Goal: Information Seeking & Learning: Learn about a topic

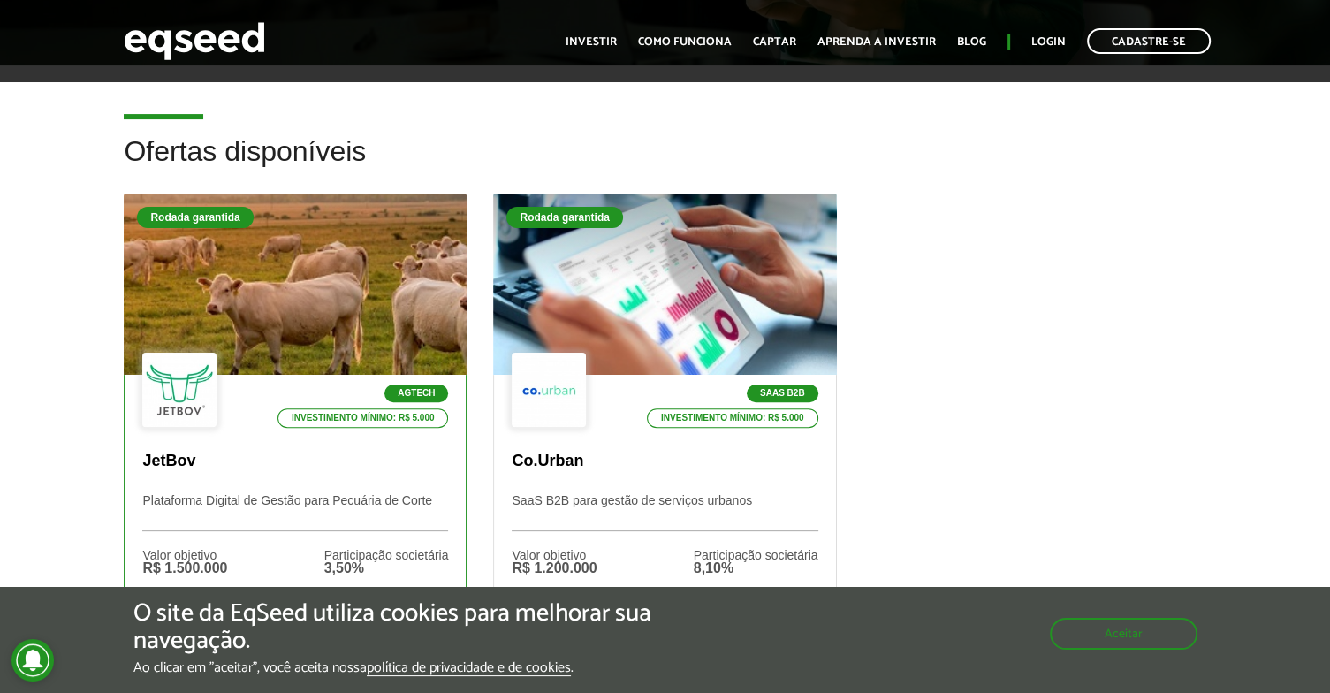
scroll to position [530, 0]
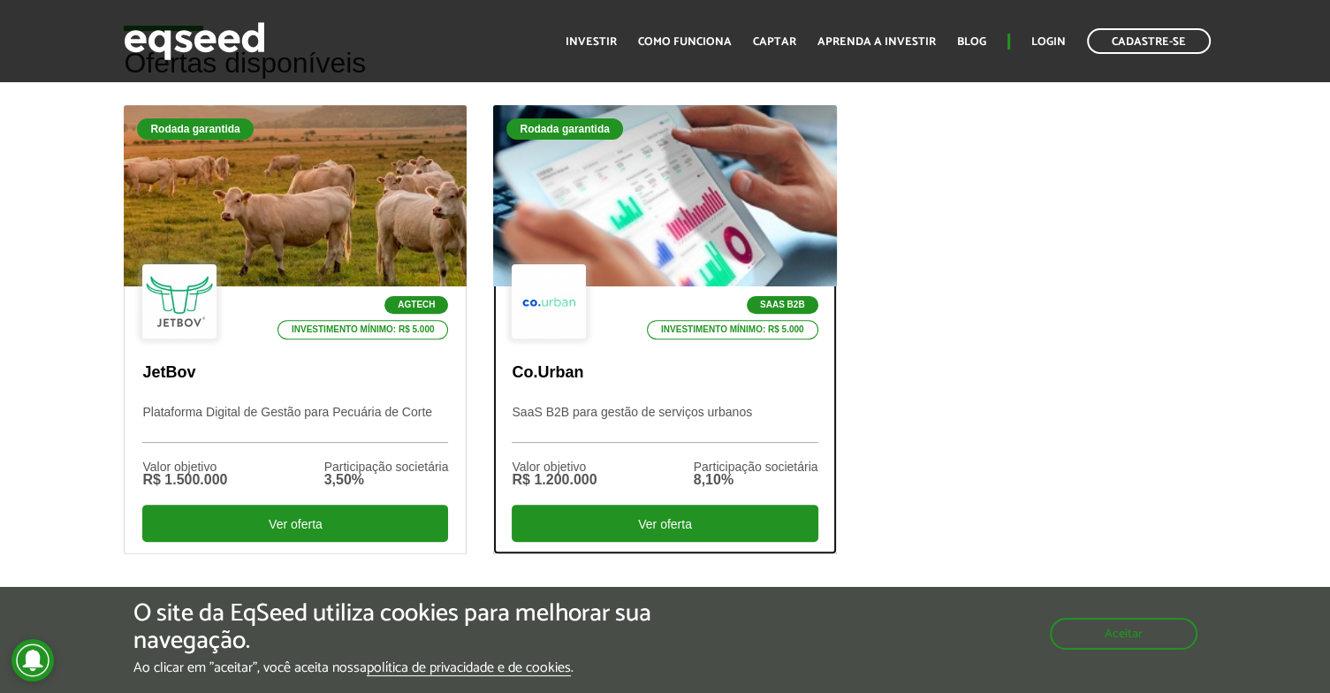
click at [790, 363] on p "Co.Urban" at bounding box center [665, 372] width 306 height 19
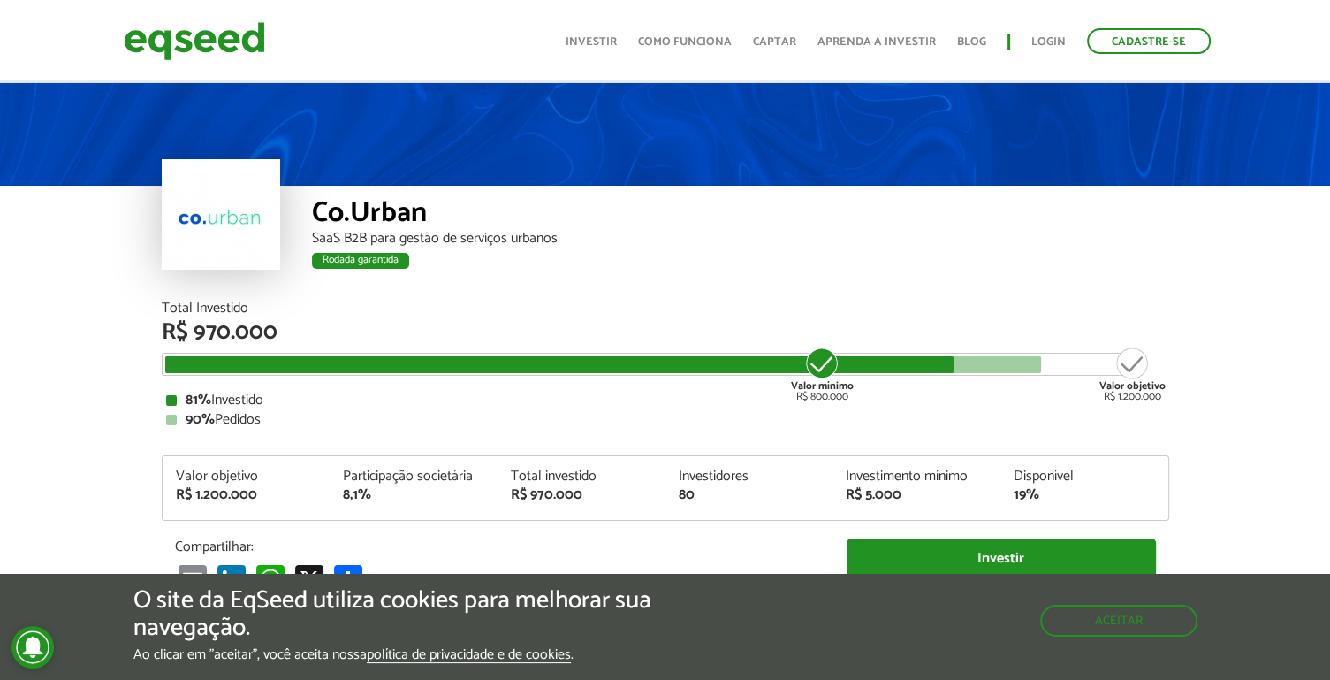
scroll to position [88, 0]
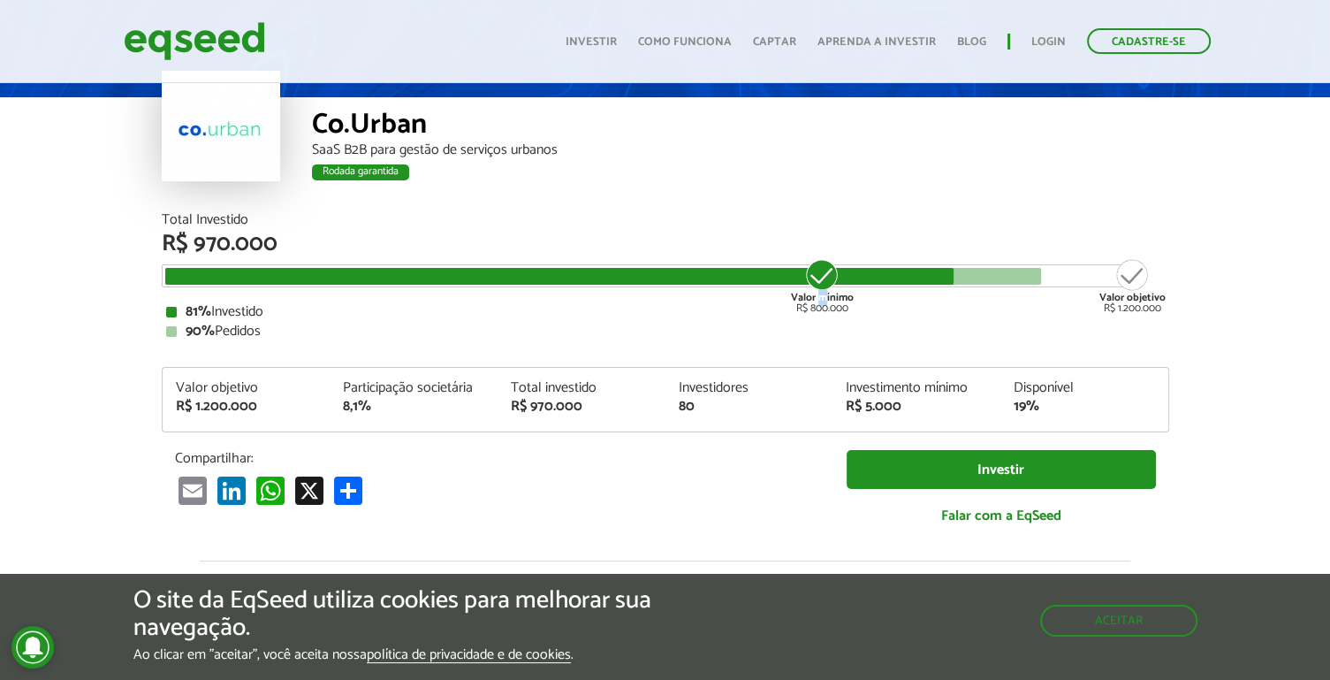
click at [823, 283] on div "Valor mínimo R$ 800.000" at bounding box center [822, 285] width 66 height 57
click at [1001, 288] on div "Total Investido R$ 970.000 Valor mínimo R$ 800.000 Valor objetivo R$ 1.200.000 …" at bounding box center [666, 276] width 1008 height 126
click at [861, 409] on div "Investimento mínimo R$ 5.000" at bounding box center [917, 397] width 168 height 33
click at [871, 404] on div "R$ 5.000" at bounding box center [916, 407] width 141 height 14
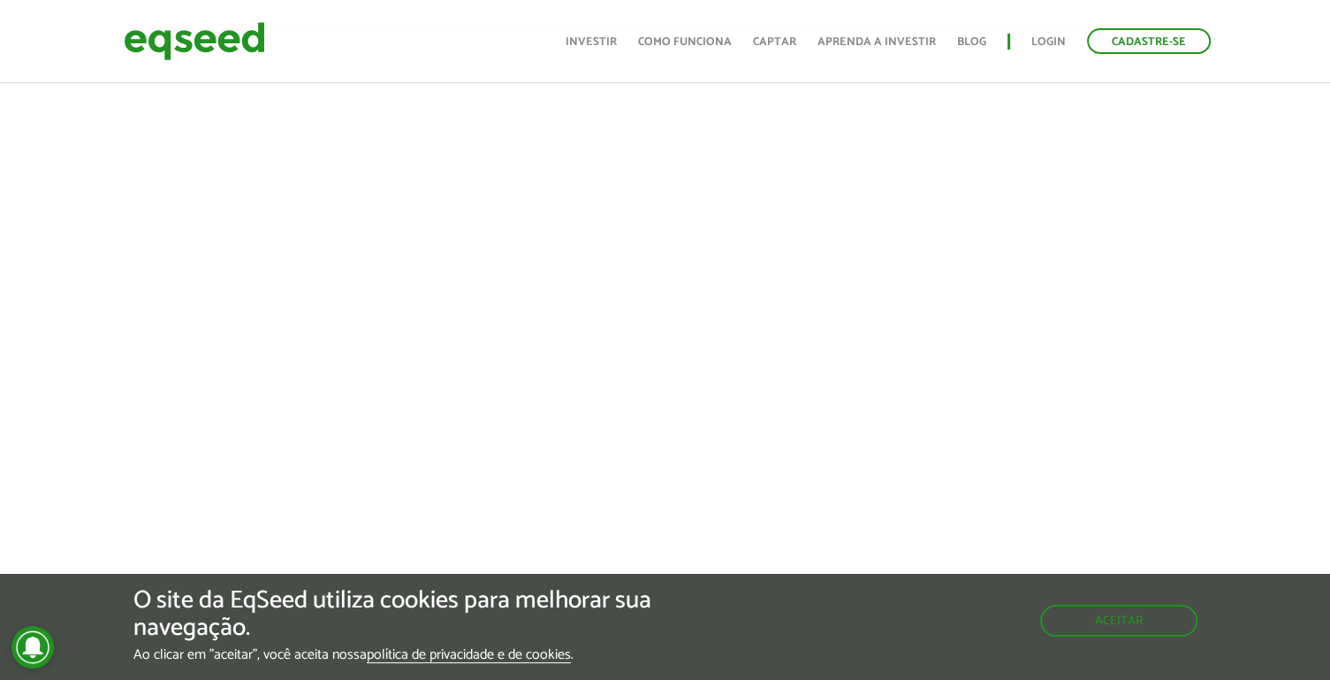
scroll to position [707, 0]
click at [1143, 628] on button "Aceitar" at bounding box center [1121, 619] width 154 height 28
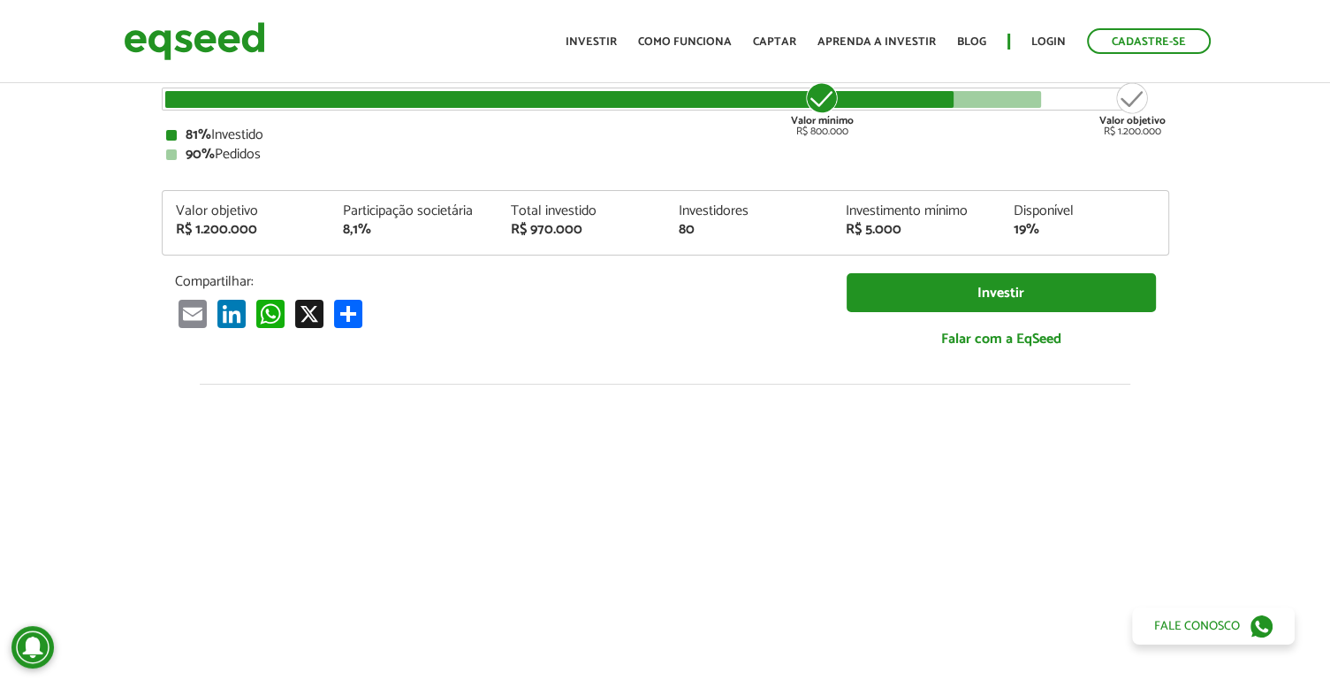
scroll to position [0, 0]
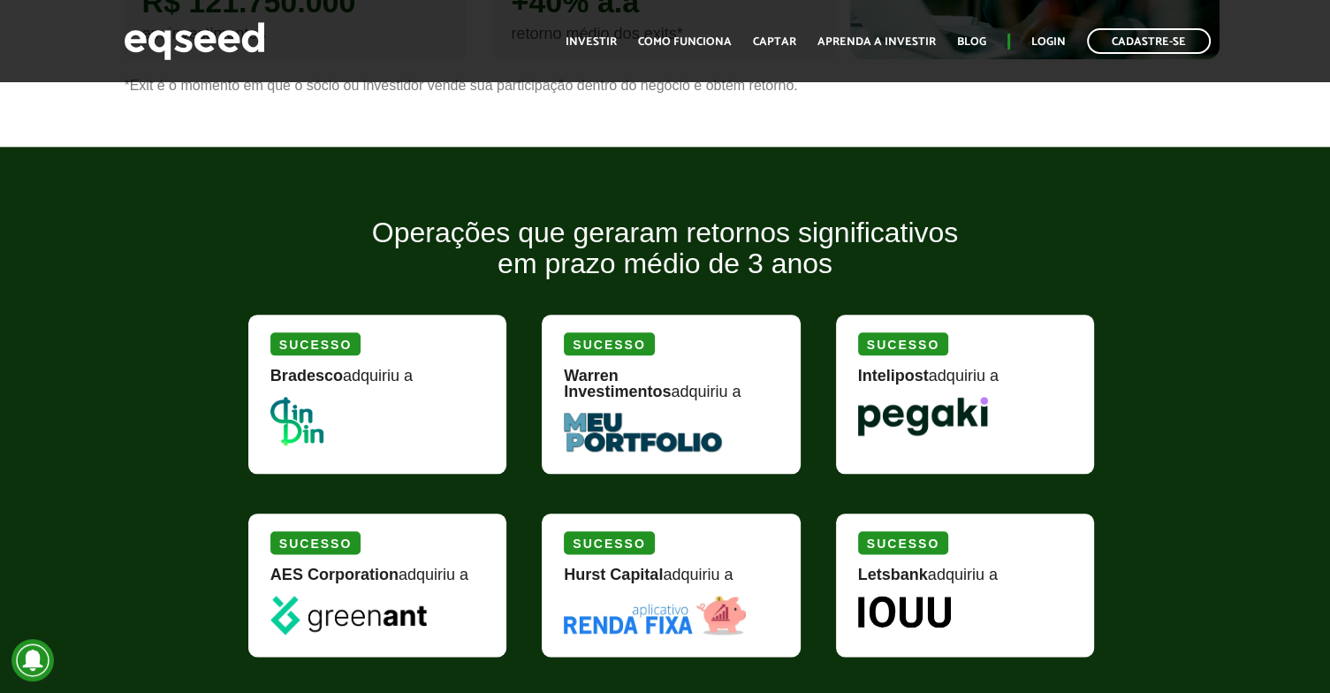
scroll to position [2033, 0]
